Goal: Task Accomplishment & Management: Manage account settings

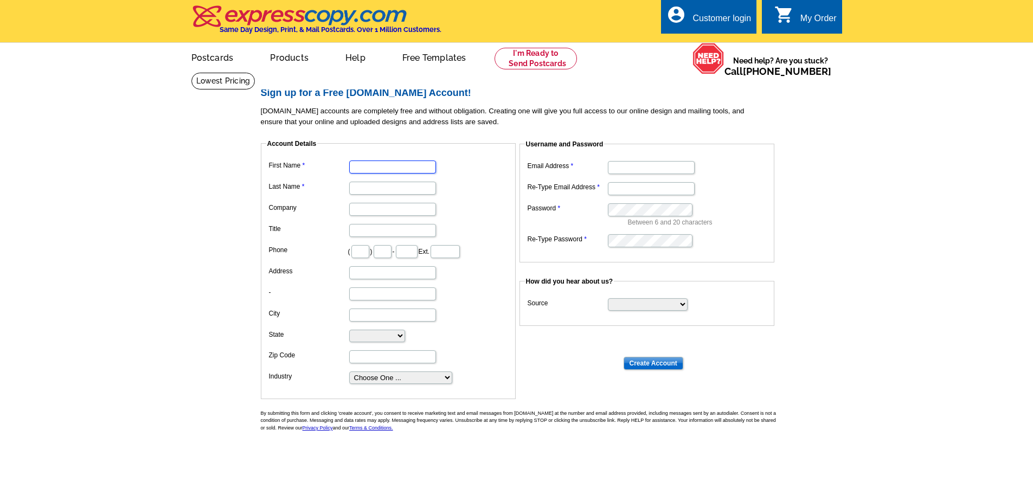
click at [386, 167] on input "First Name" at bounding box center [392, 167] width 87 height 13
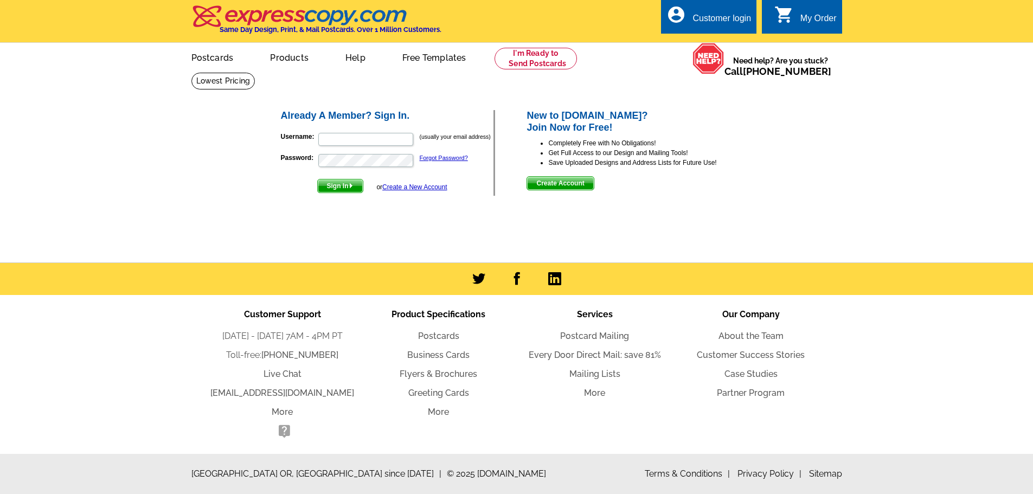
click at [344, 148] on form "Username: (usually your email address) Password: Forgot Password? Sign In or Cr…" at bounding box center [387, 160] width 213 height 66
paste input "bilal@listingstoleads.com"
click at [343, 144] on input "bilal@listingstoleads.com" at bounding box center [365, 139] width 95 height 13
type input "bilal@listingstoleads.com"
click at [345, 186] on span "Sign In" at bounding box center [340, 186] width 45 height 13
